Goal: Find specific page/section: Find specific page/section

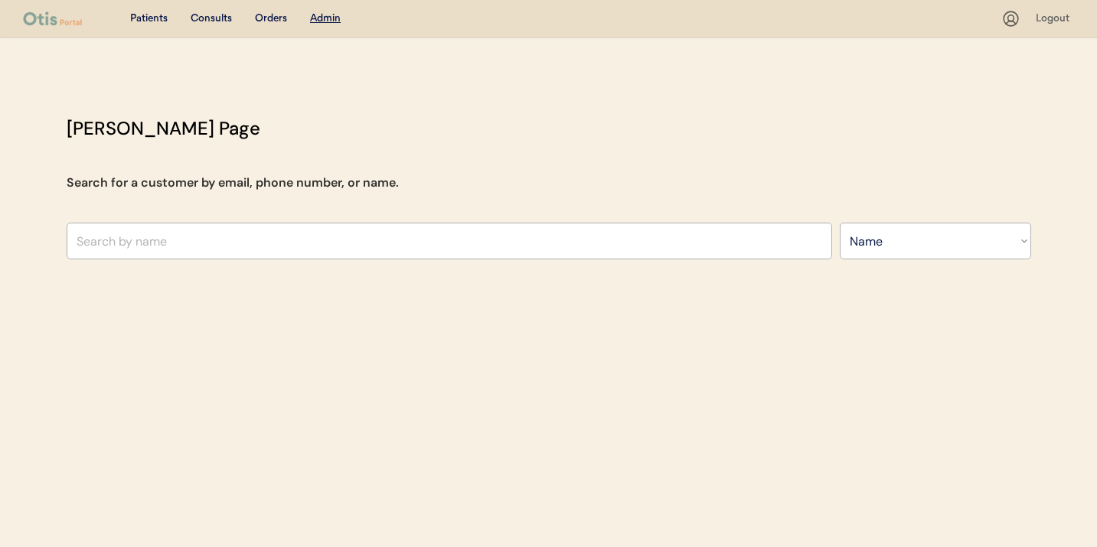
select select ""Name""
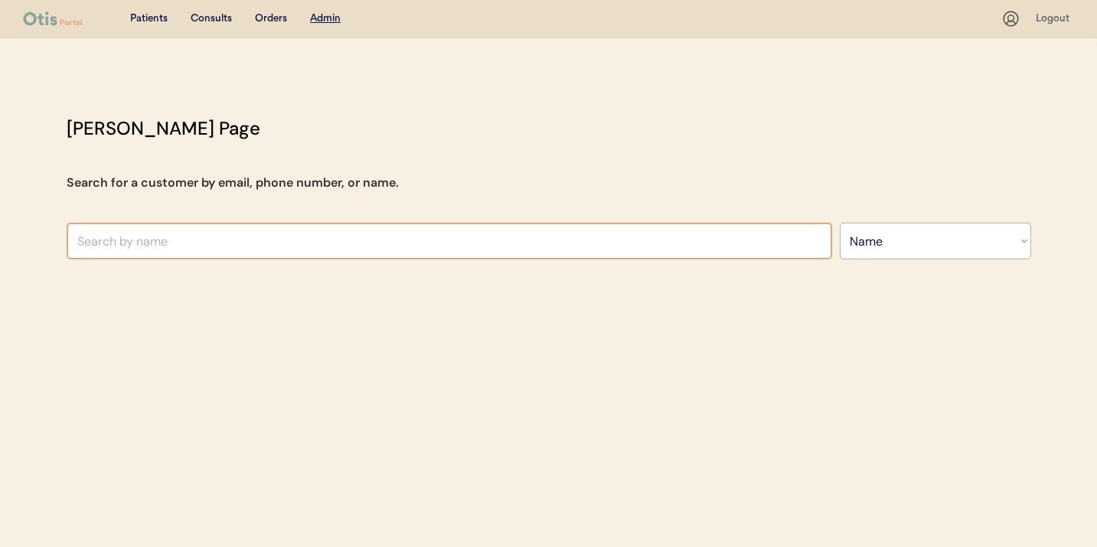
click at [553, 250] on input "text" at bounding box center [450, 241] width 766 height 37
type input "he"
type input "[PERSON_NAME]"
type input "h"
type input "[PERSON_NAME]"
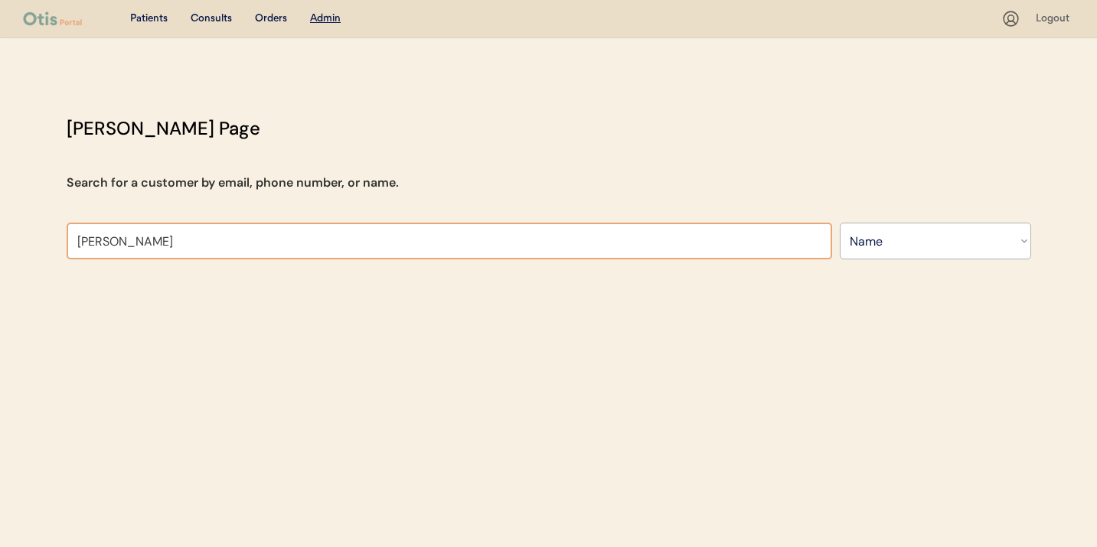
type input "[PERSON_NAME]"
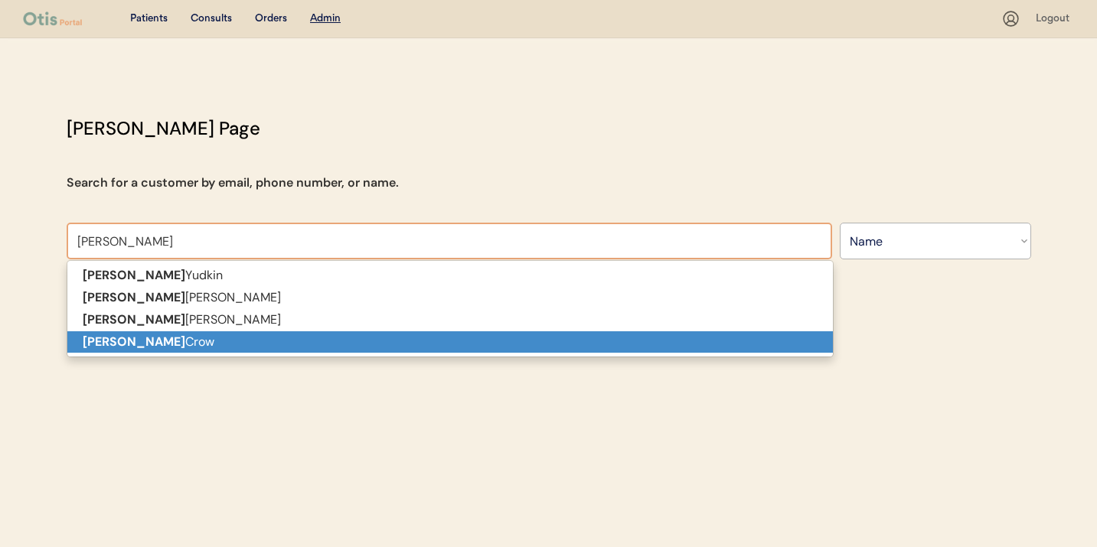
type input "[PERSON_NAME]"
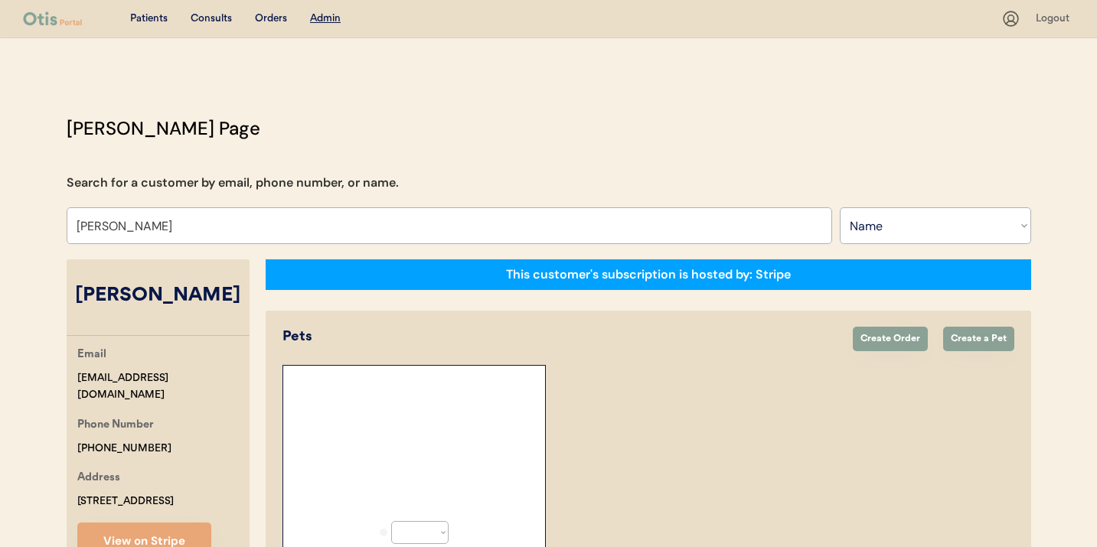
select select "true"
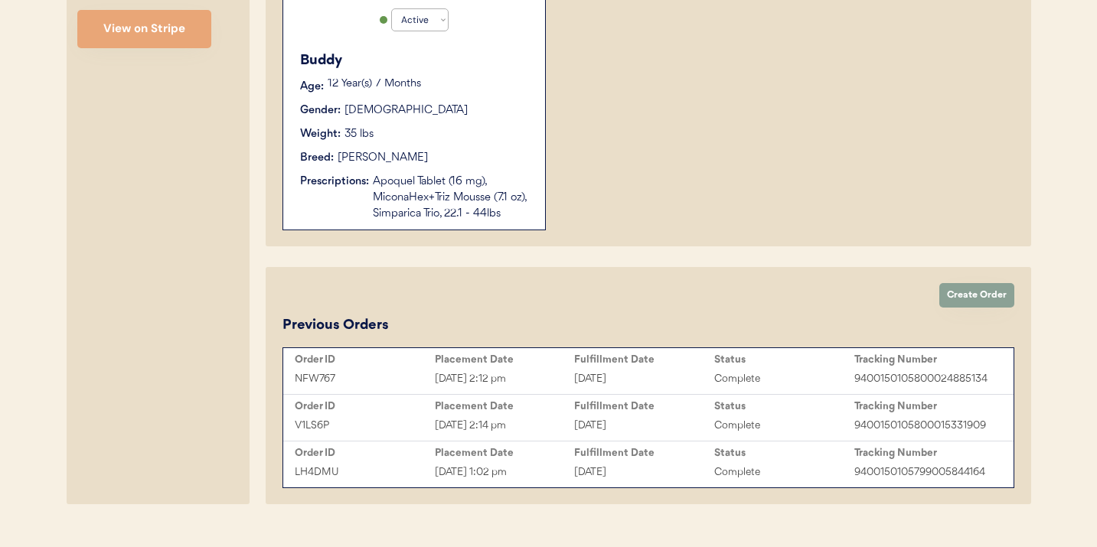
scroll to position [508, 0]
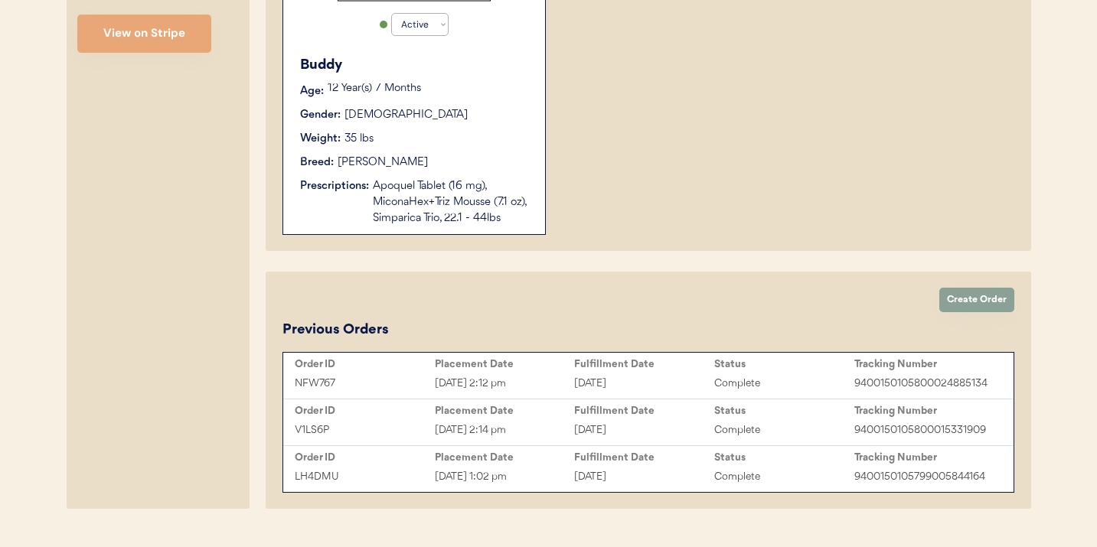
click at [488, 162] on div "Breed: [PERSON_NAME]" at bounding box center [415, 163] width 230 height 16
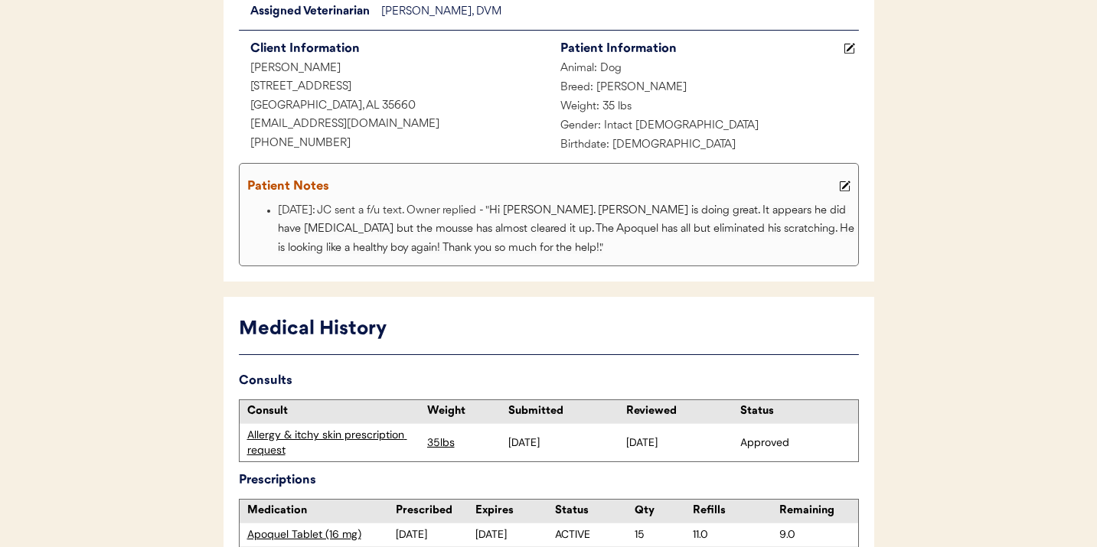
scroll to position [184, 0]
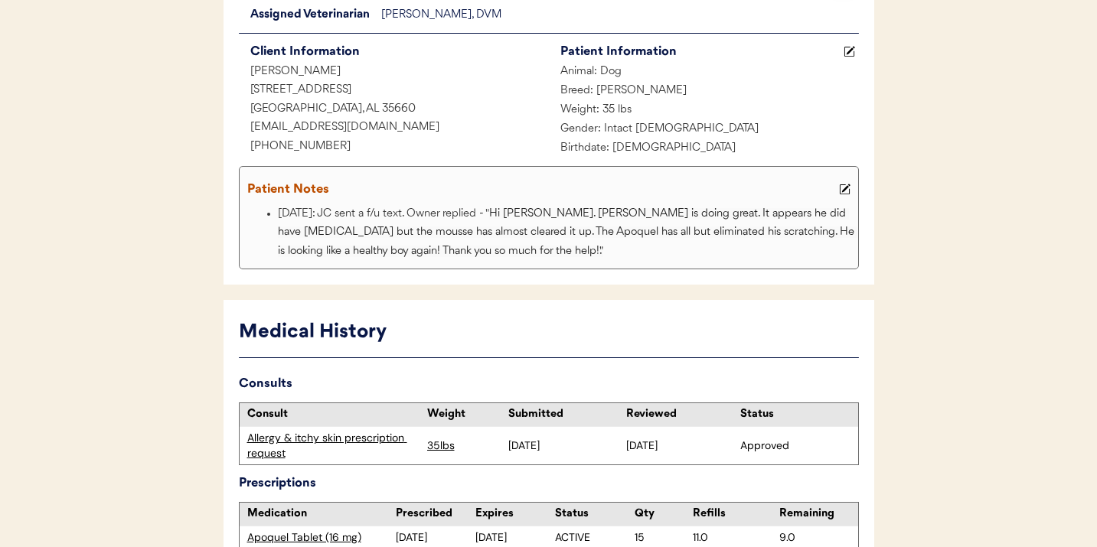
click at [377, 442] on div "Allergy & itchy skin prescription request" at bounding box center [333, 446] width 172 height 30
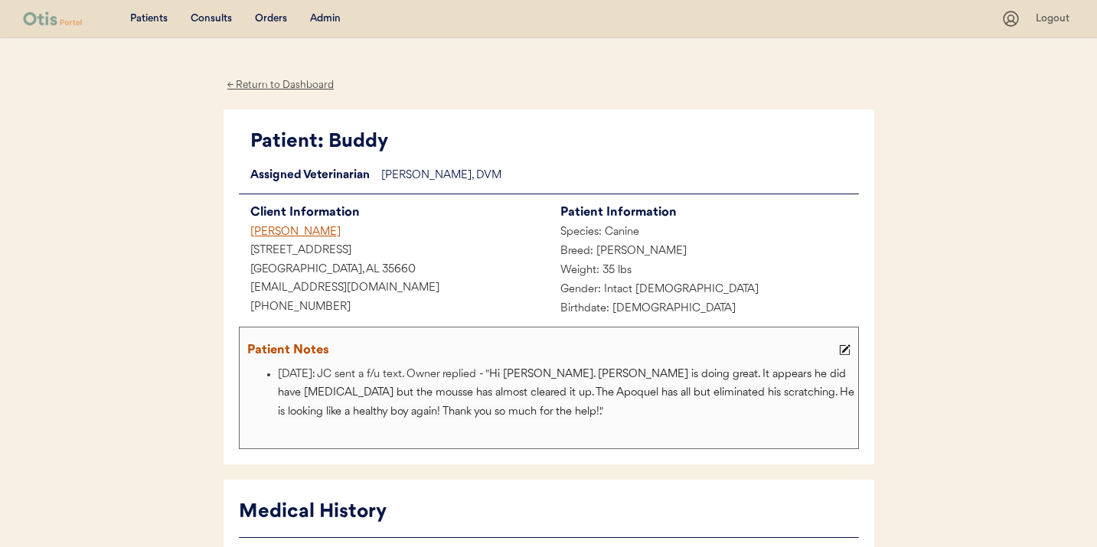
click at [307, 77] on div "← Return to Dashboard" at bounding box center [281, 86] width 115 height 18
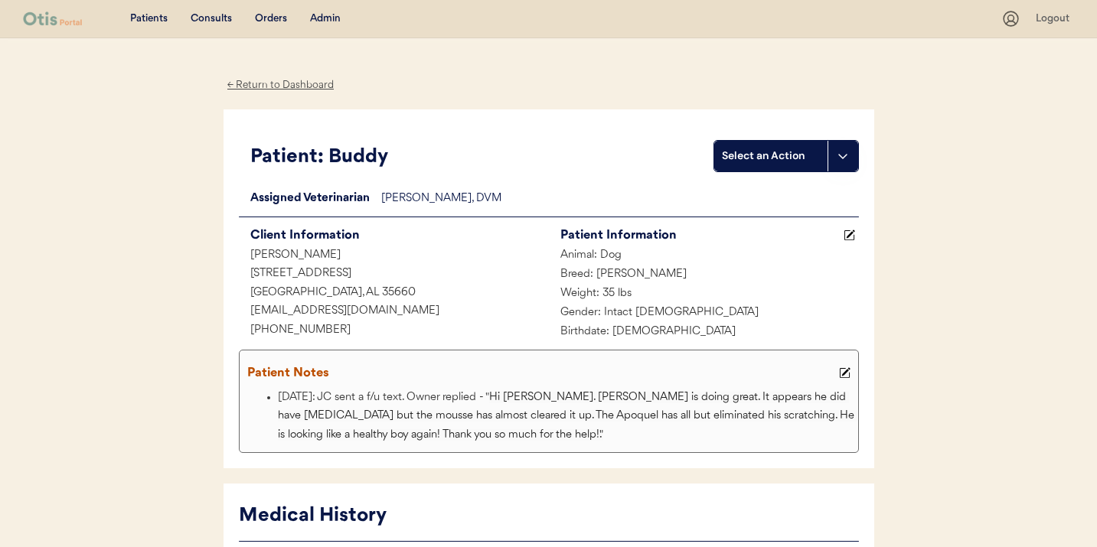
click at [282, 90] on div "← Return to Dashboard" at bounding box center [281, 86] width 115 height 18
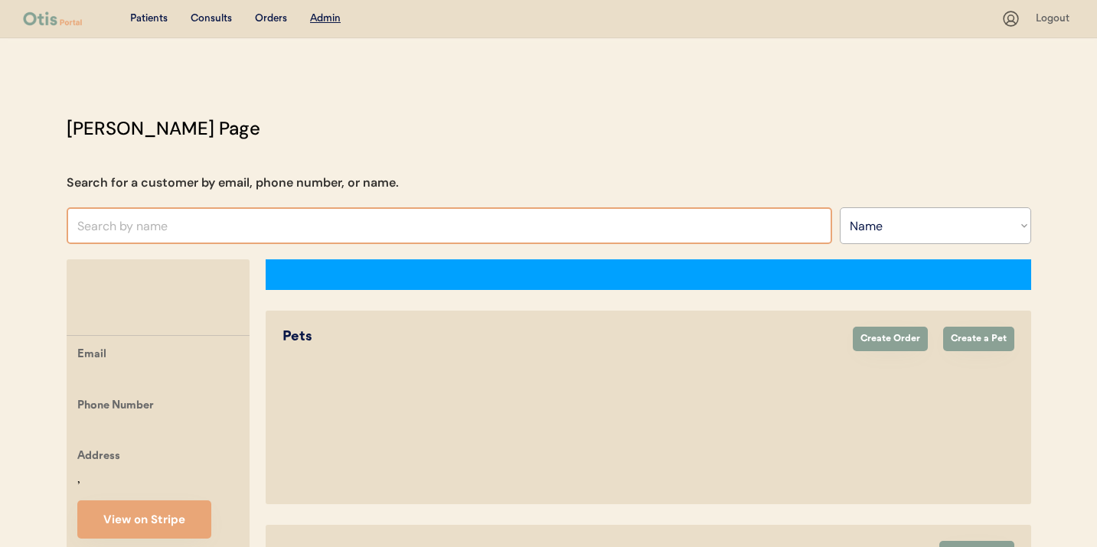
select select ""Name""
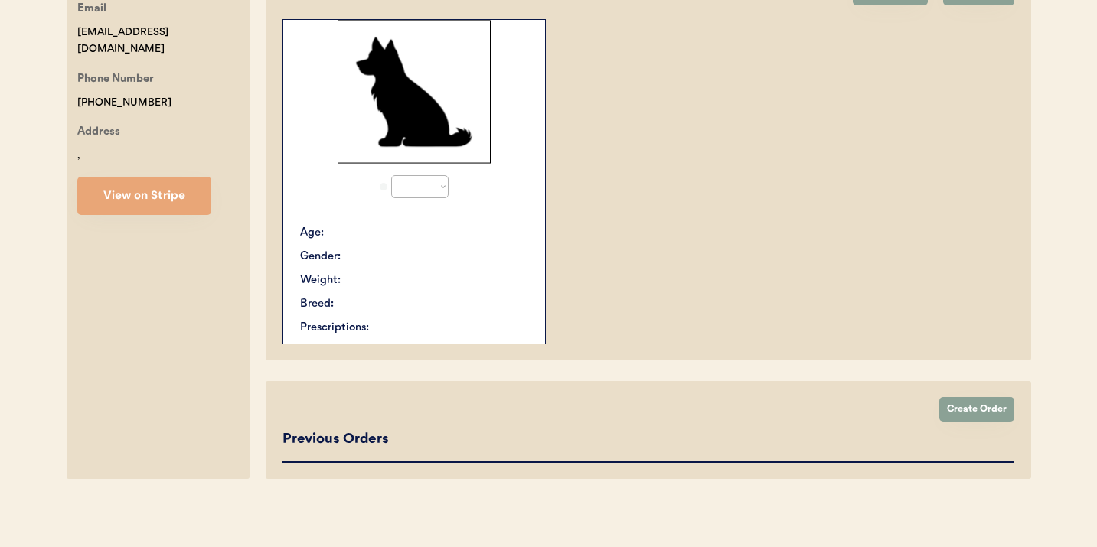
select select "true"
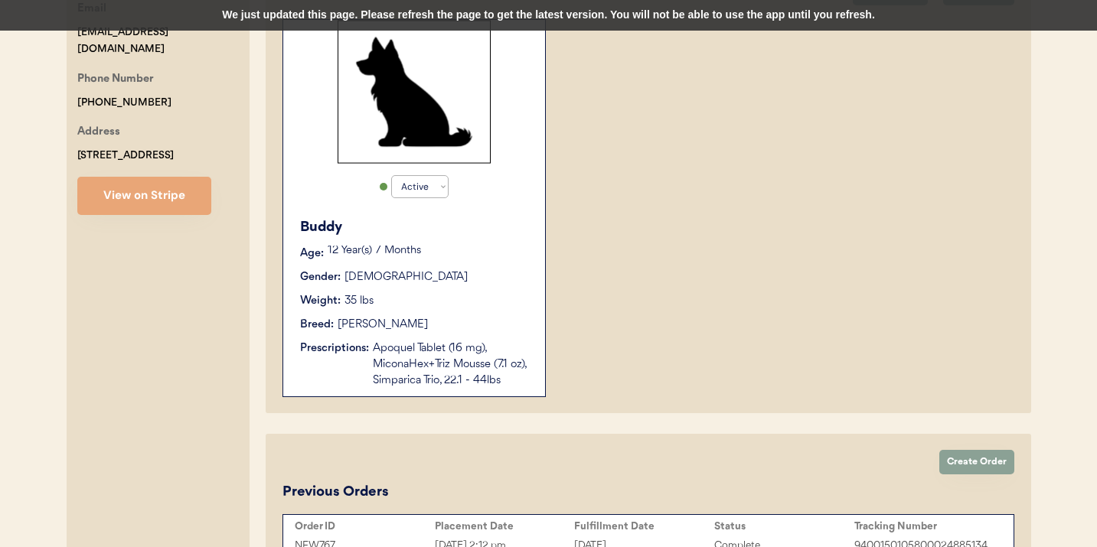
scroll to position [0, 0]
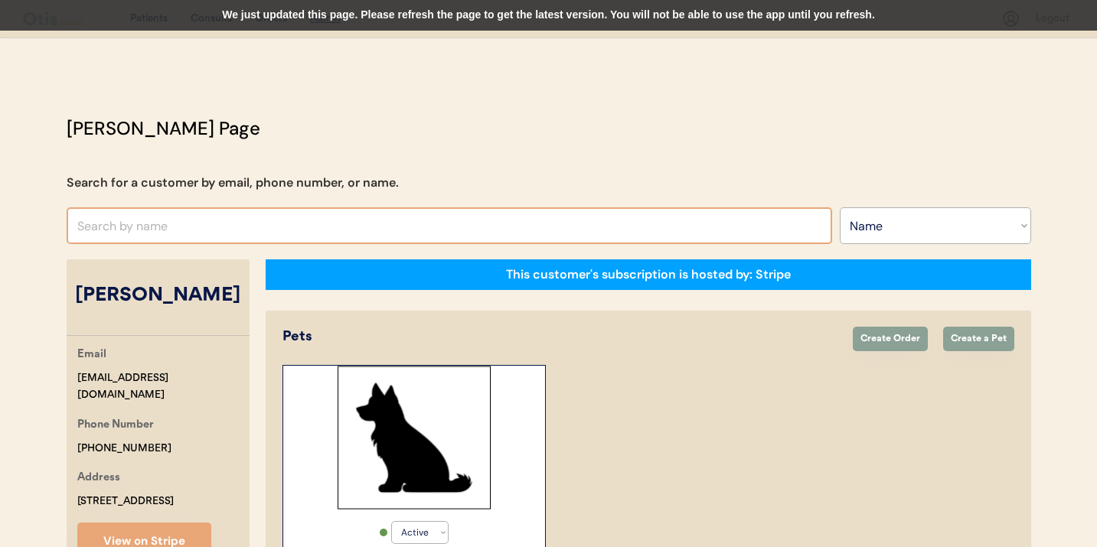
click at [325, 219] on input "text" at bounding box center [450, 225] width 766 height 37
type input "melissa h"
type input "melissa hopkins"
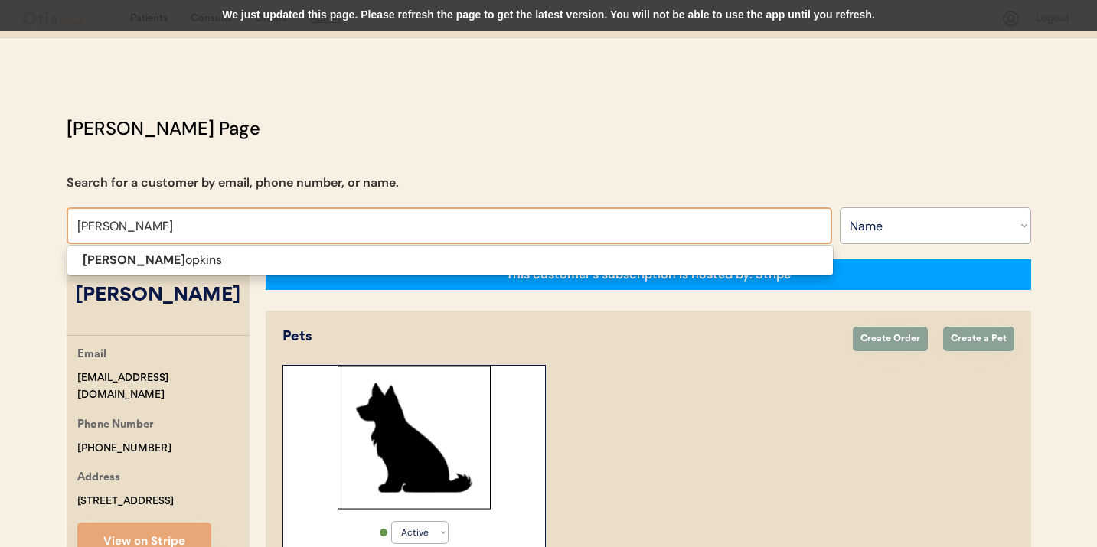
type input "melissa hop"
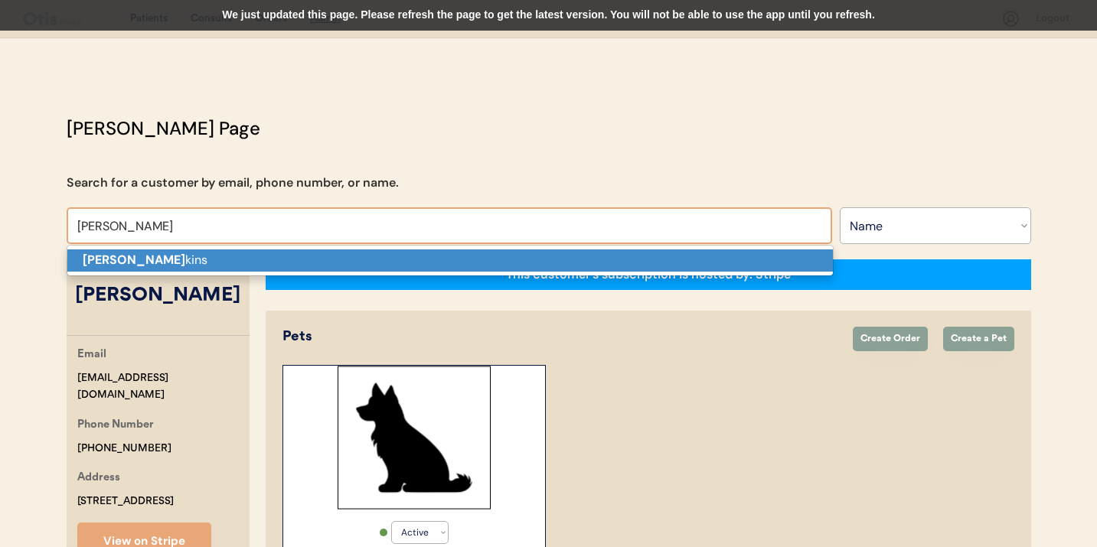
click at [276, 265] on p "Melissa Hop kins" at bounding box center [450, 261] width 766 height 22
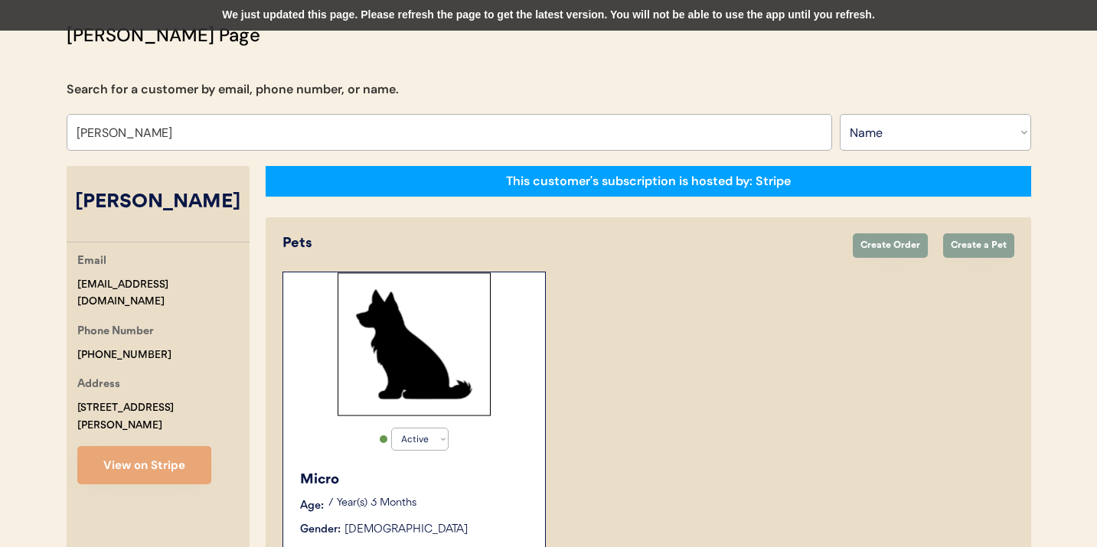
scroll to position [104, 0]
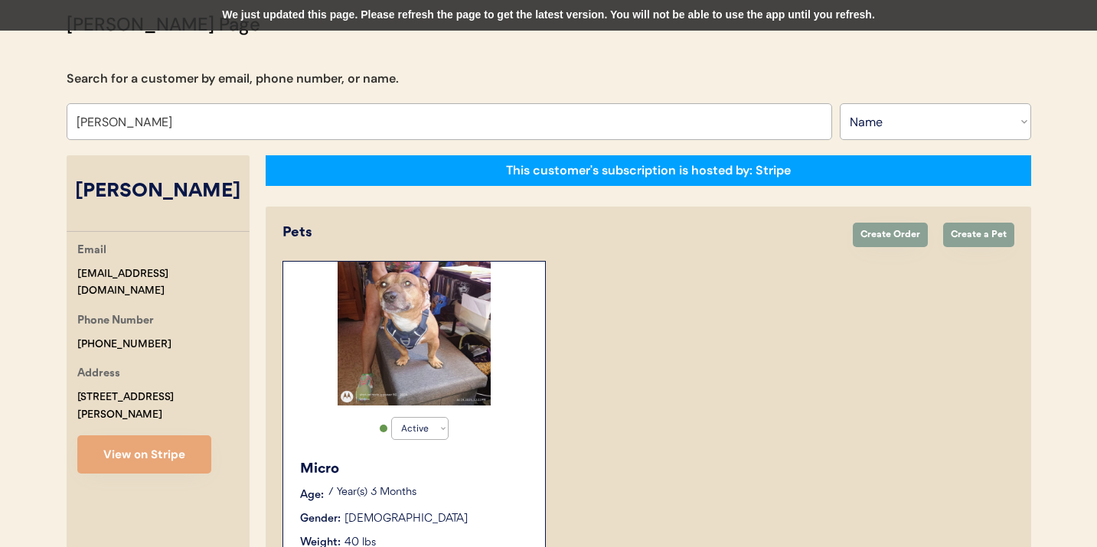
type input "[PERSON_NAME]"
click at [303, 387] on div "Active Active Inactive Micro Age: 7 Year(s) 3 Months Gender: Male Weight: 40 lb…" at bounding box center [413, 442] width 263 height 362
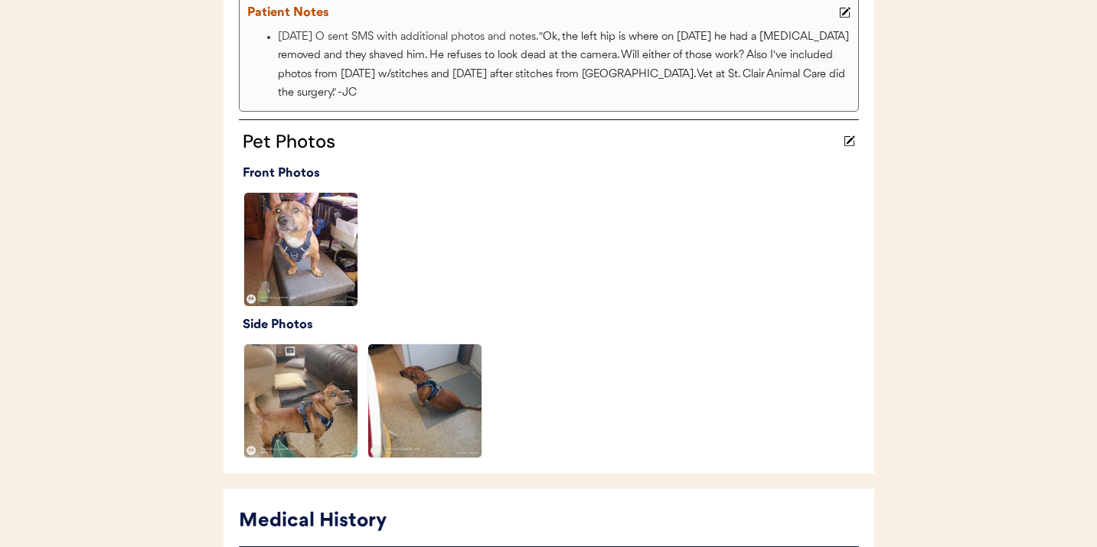
scroll to position [367, 0]
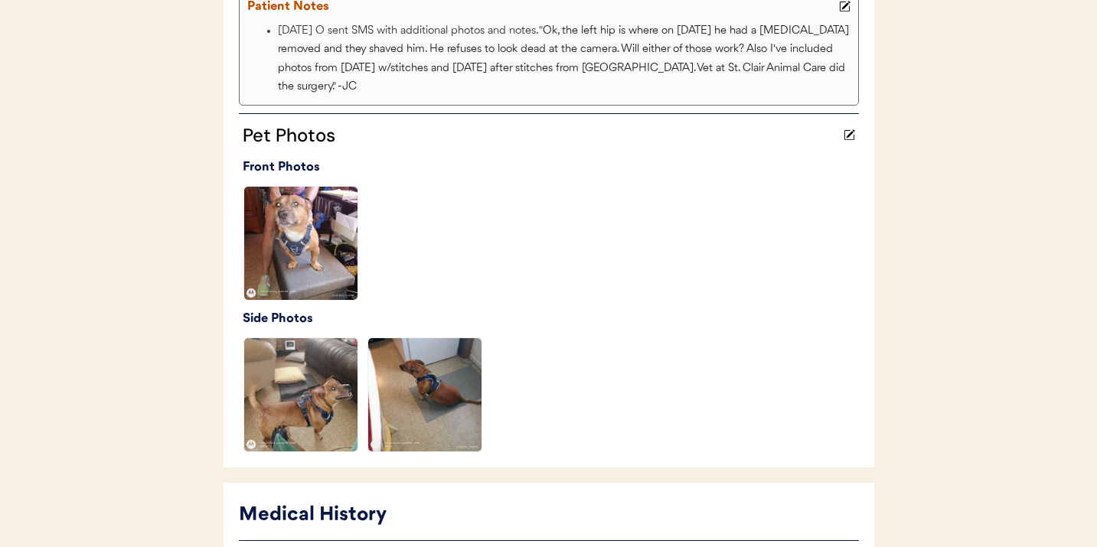
click at [307, 386] on img at bounding box center [300, 394] width 113 height 113
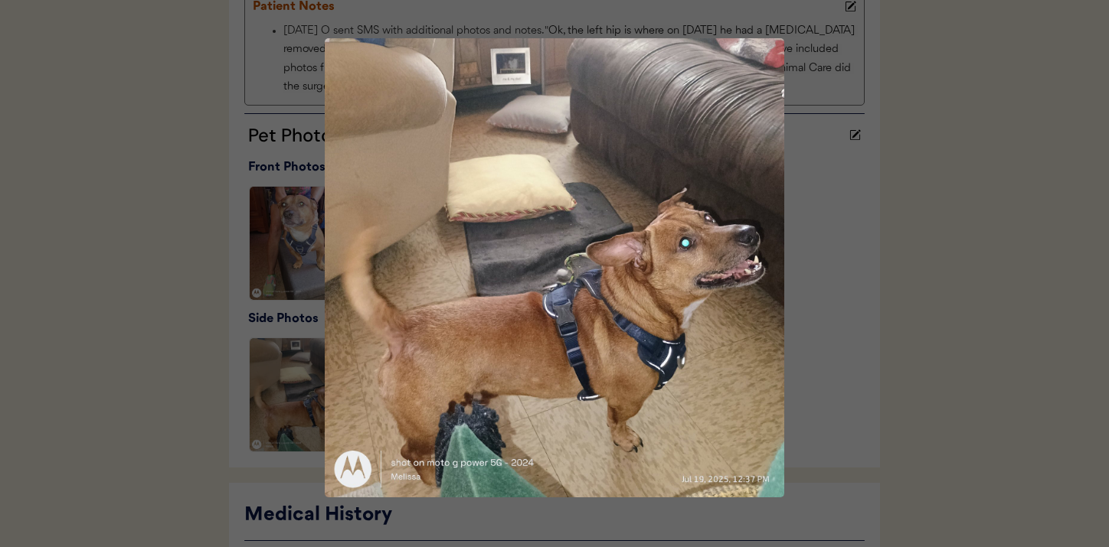
click at [294, 222] on div at bounding box center [554, 273] width 1109 height 547
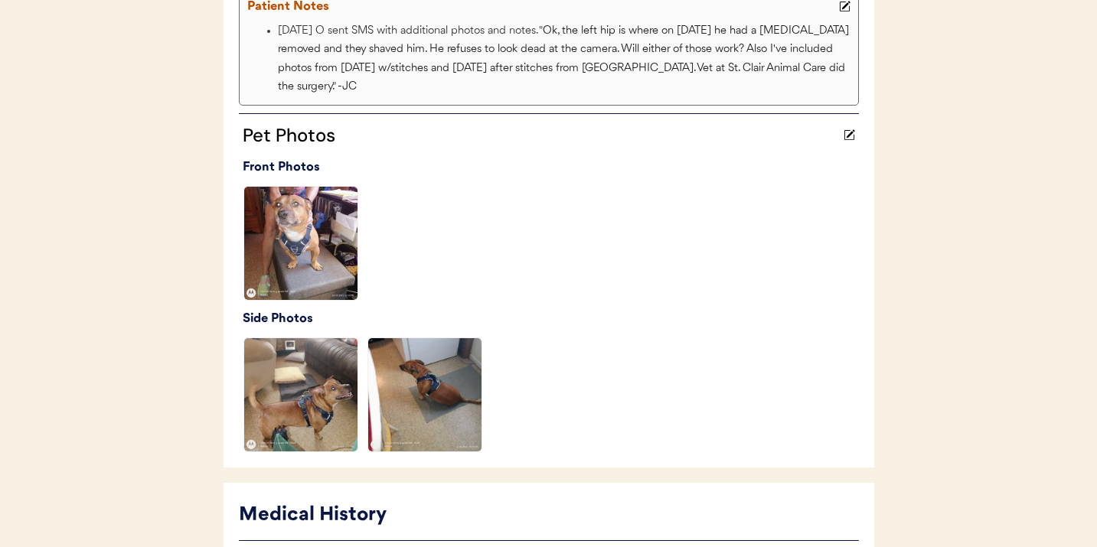
click at [294, 222] on img at bounding box center [300, 243] width 113 height 113
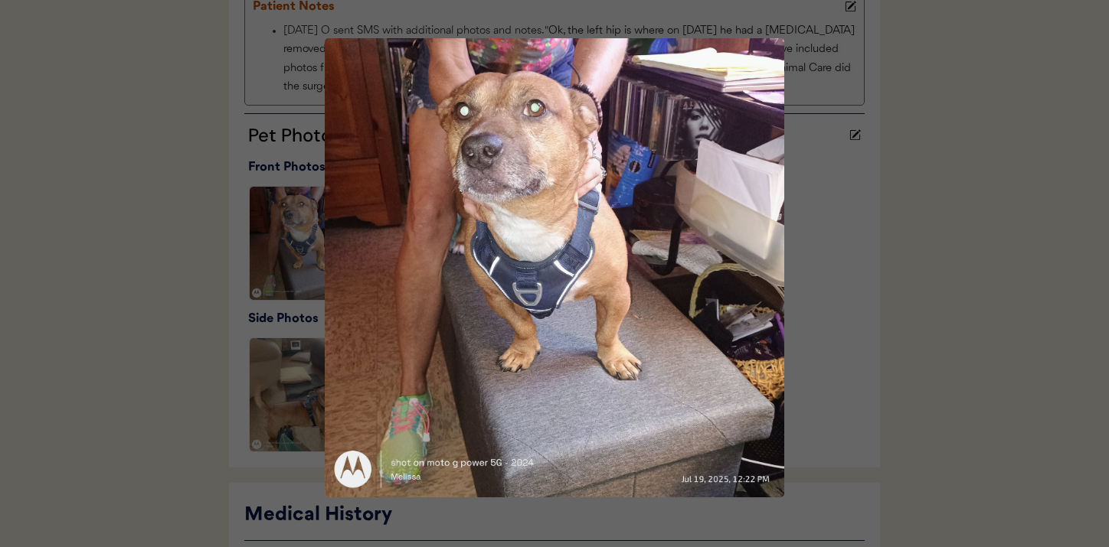
click at [875, 85] on div at bounding box center [554, 273] width 1109 height 547
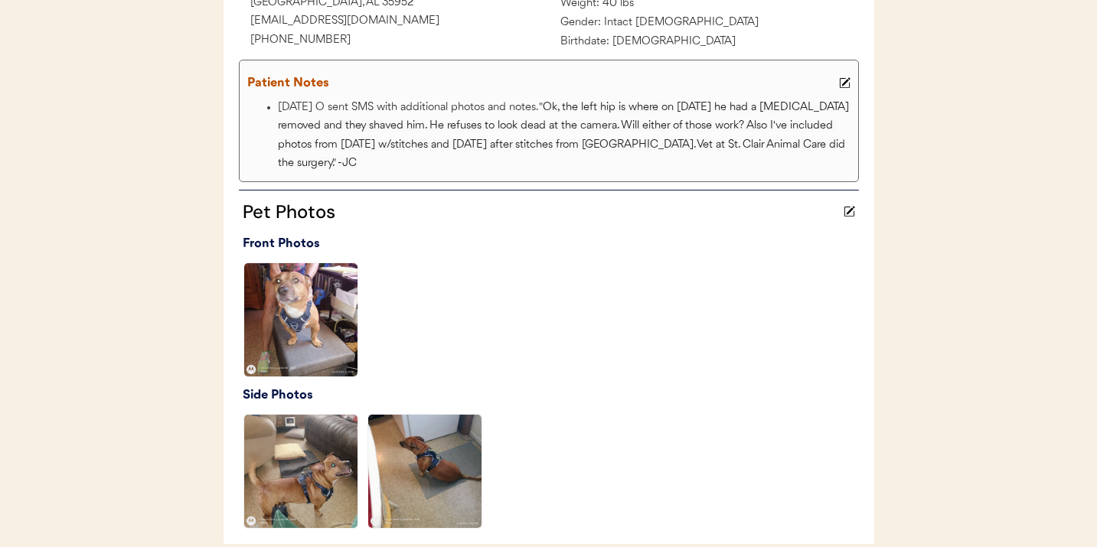
scroll to position [0, 0]
